Goal: Find specific page/section: Find specific page/section

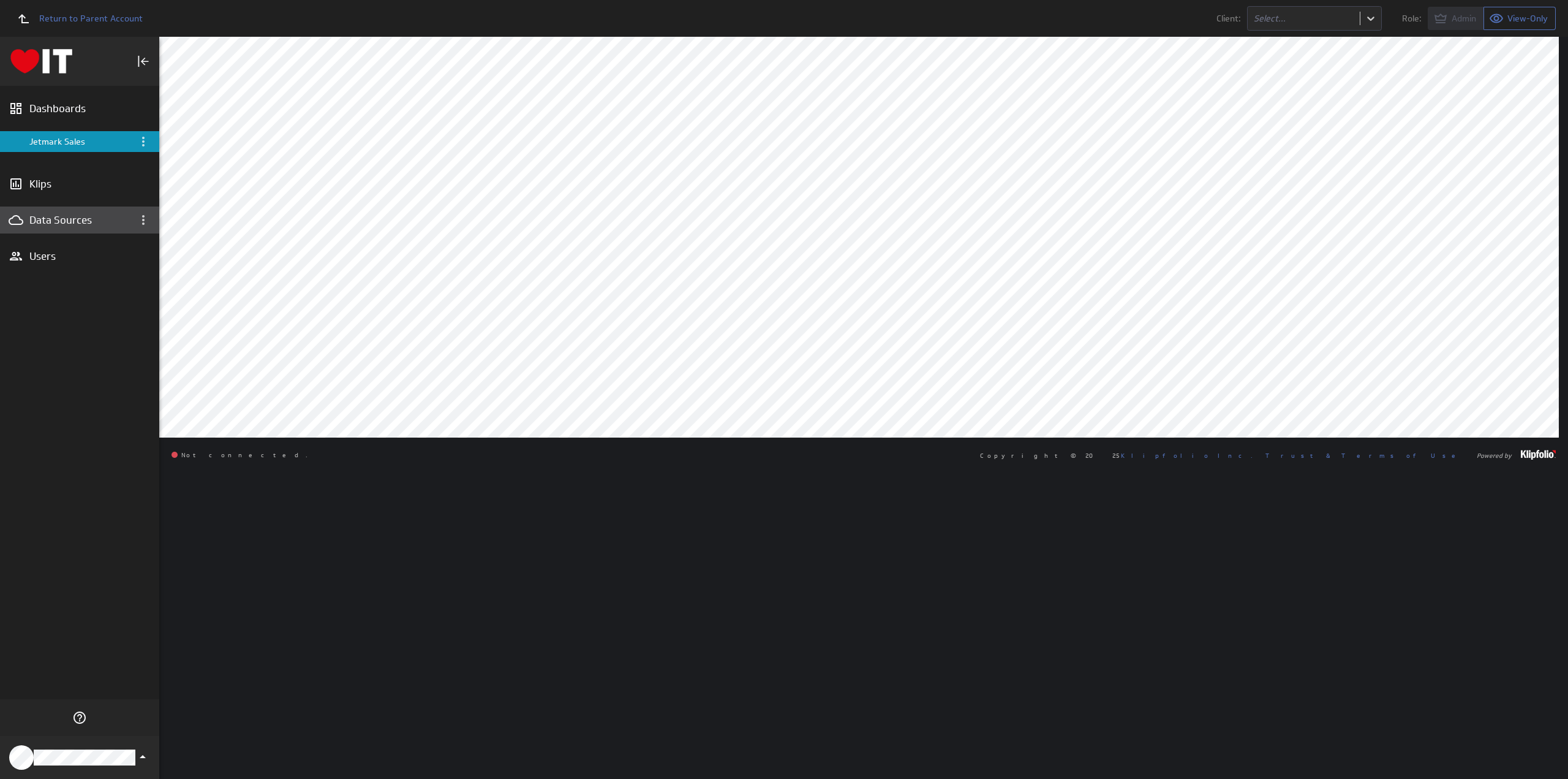
click at [64, 223] on div "Data Sources" at bounding box center [70, 220] width 81 height 13
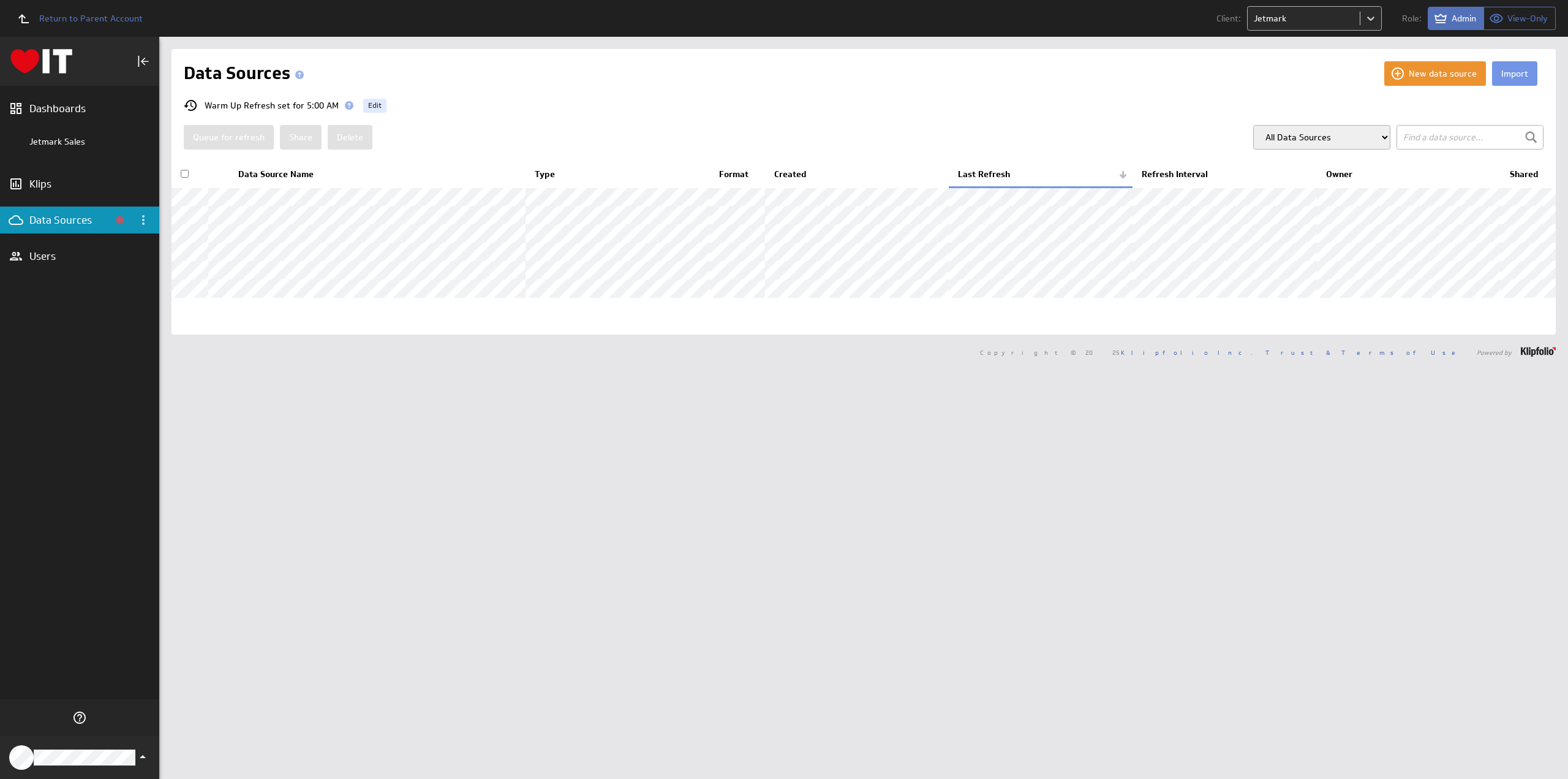
click at [1322, 14] on body "Return to Parent Account Client: Jetmark Role: Admin View-Only (no message) Das…" at bounding box center [784, 390] width 1568 height 779
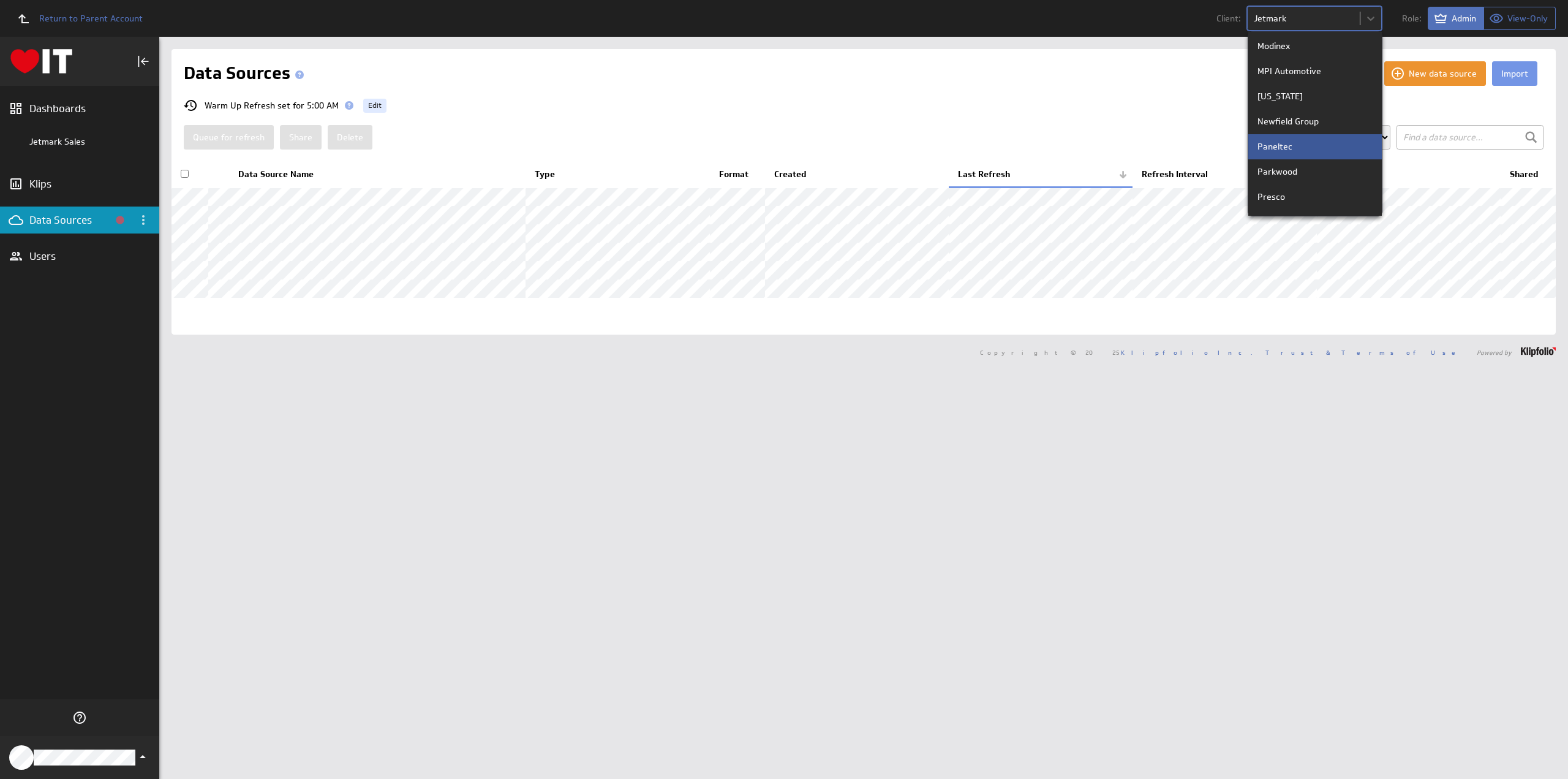
scroll to position [1287, 0]
click at [1317, 161] on p "Seymour Distributing" at bounding box center [1299, 157] width 84 height 13
